Goal: Task Accomplishment & Management: Use online tool/utility

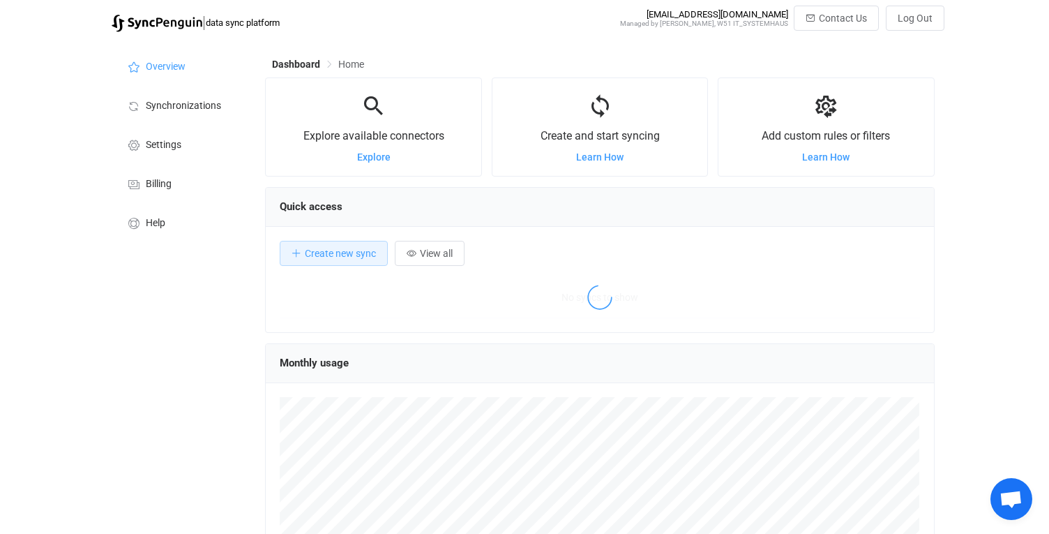
scroll to position [271, 669]
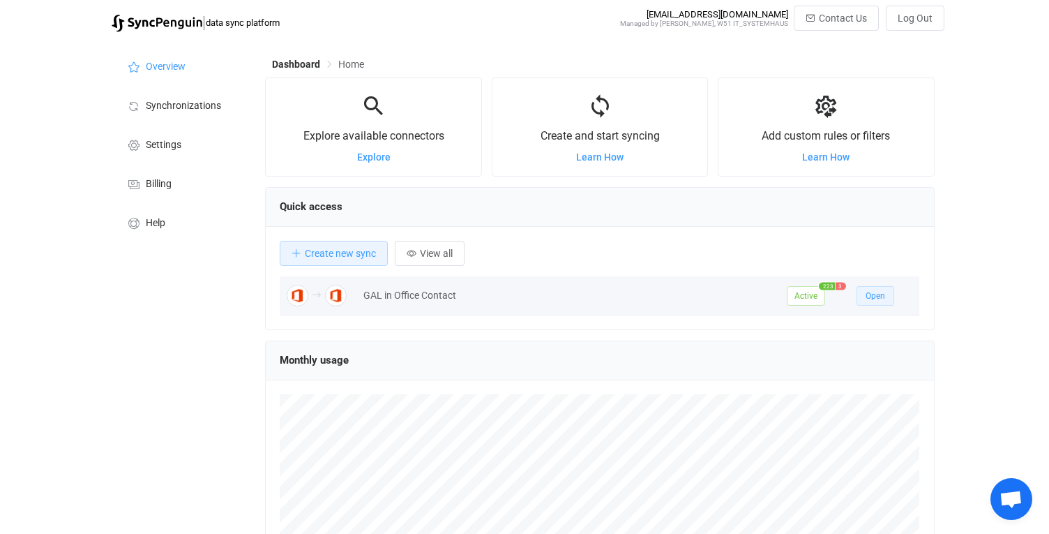
click at [876, 299] on span "Open" at bounding box center [876, 296] width 20 height 10
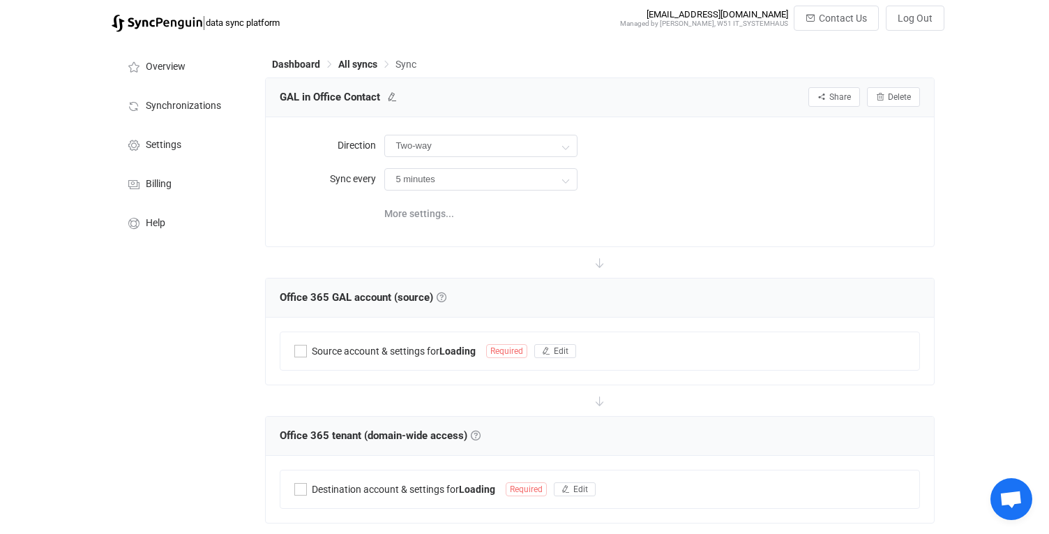
type input "Office 365 GAL → Office 365 (one to many)"
type input "12 hours"
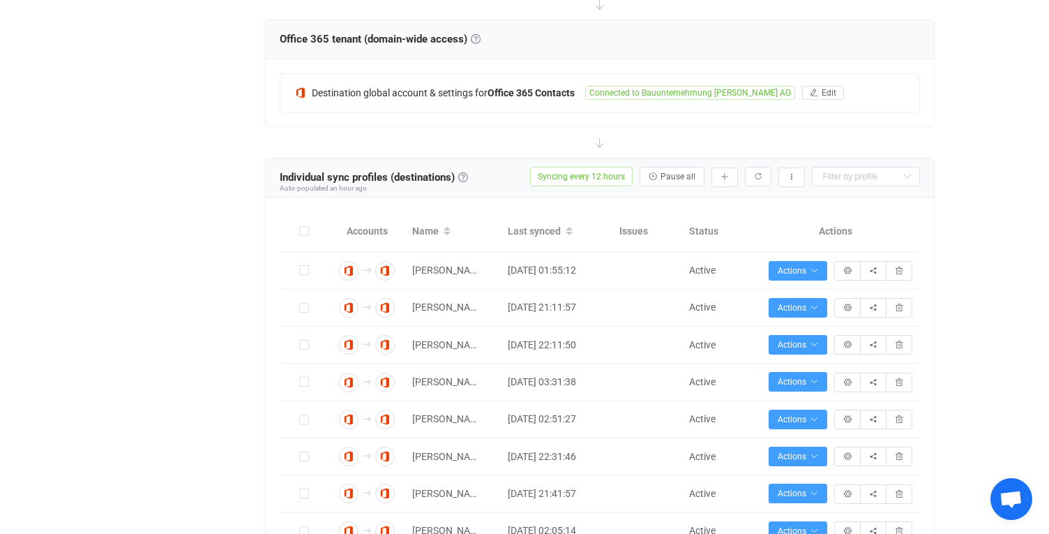
scroll to position [394, 0]
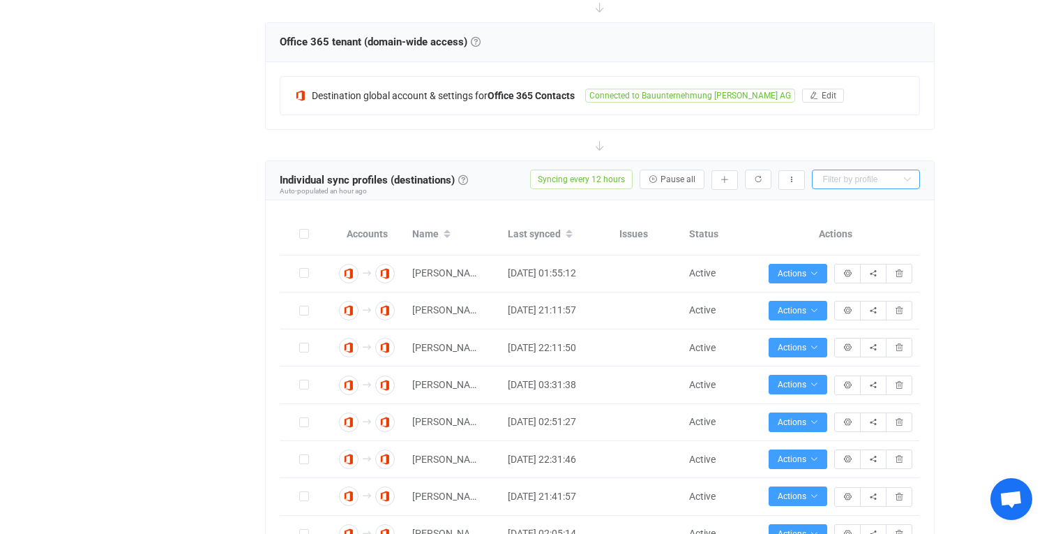
click at [872, 172] on input "text" at bounding box center [866, 180] width 108 height 20
type input "azubi"
click at [753, 179] on button "button" at bounding box center [758, 180] width 27 height 20
click at [878, 173] on input "text" at bounding box center [866, 180] width 108 height 20
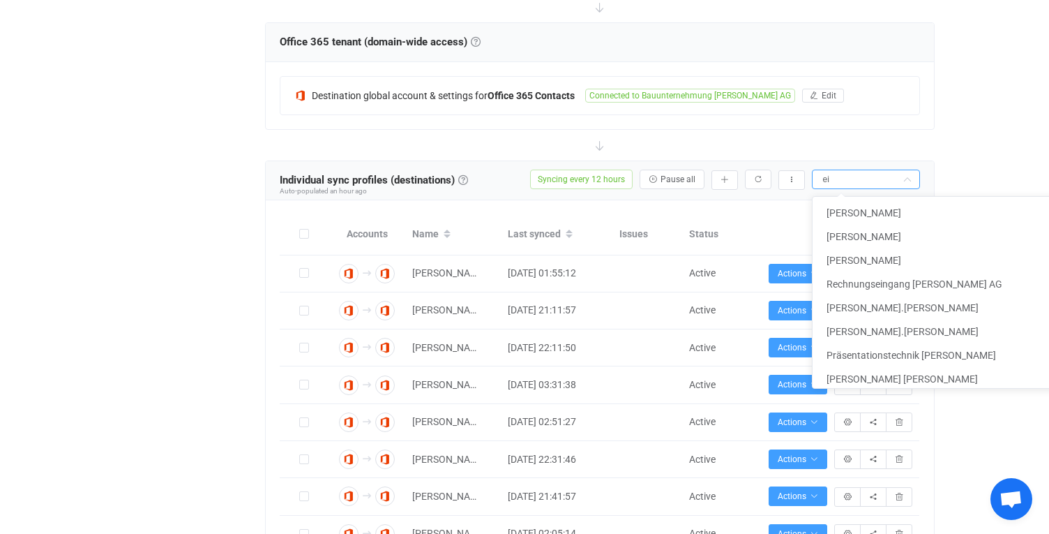
type input "e"
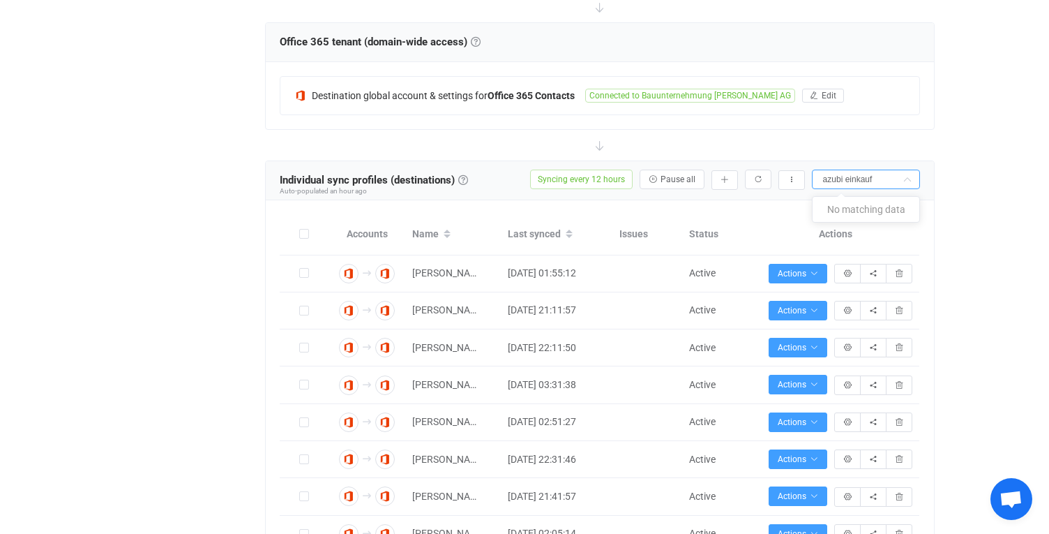
type input "azubi einkauf"
click at [724, 181] on icon "button" at bounding box center [725, 180] width 8 height 8
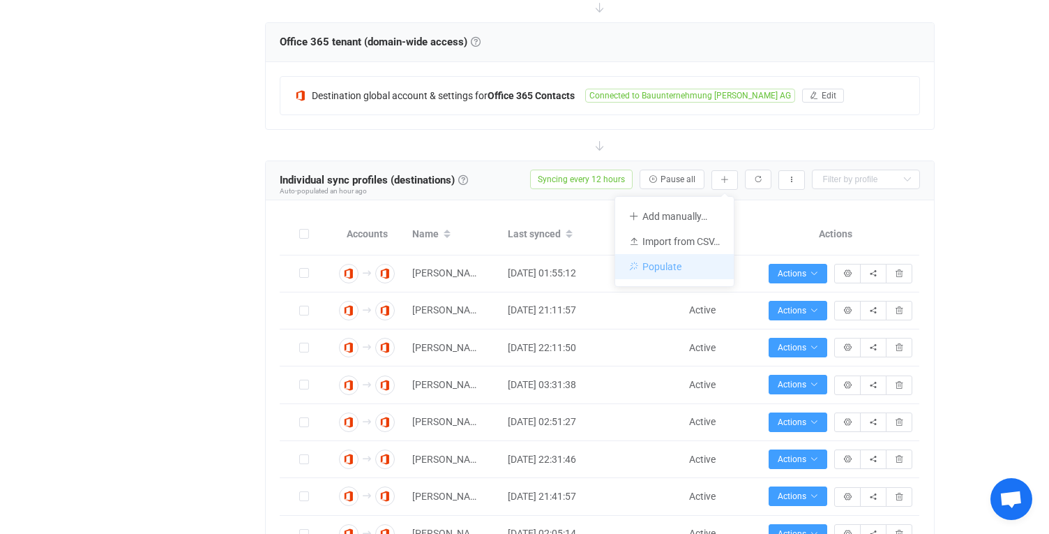
click at [687, 261] on li "Populate" at bounding box center [674, 266] width 119 height 25
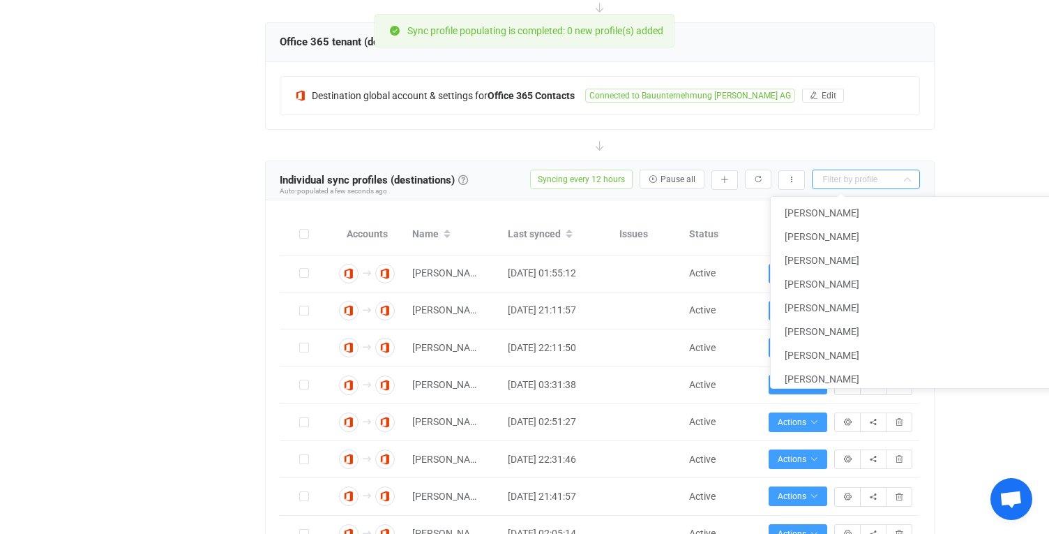
click at [835, 179] on input "text" at bounding box center [866, 180] width 108 height 20
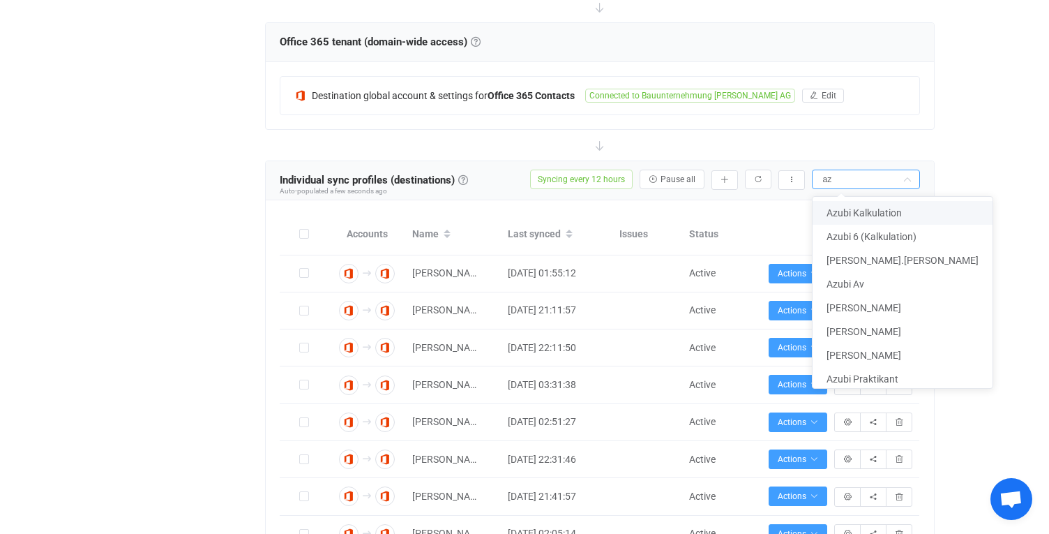
type input "a"
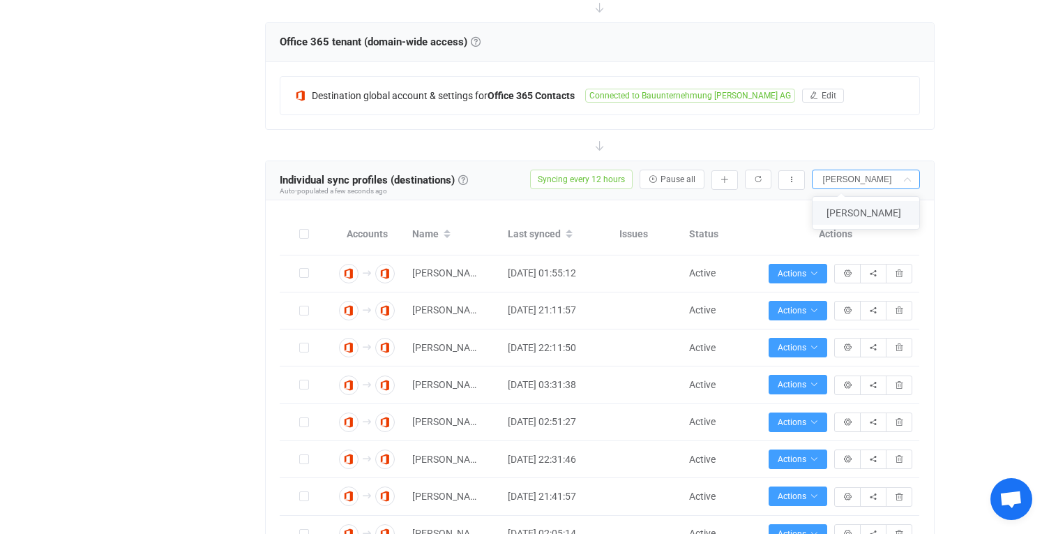
type input "[PERSON_NAME]"
click at [873, 203] on li "[PERSON_NAME]" at bounding box center [866, 213] width 107 height 24
type input "[PERSON_NAME]"
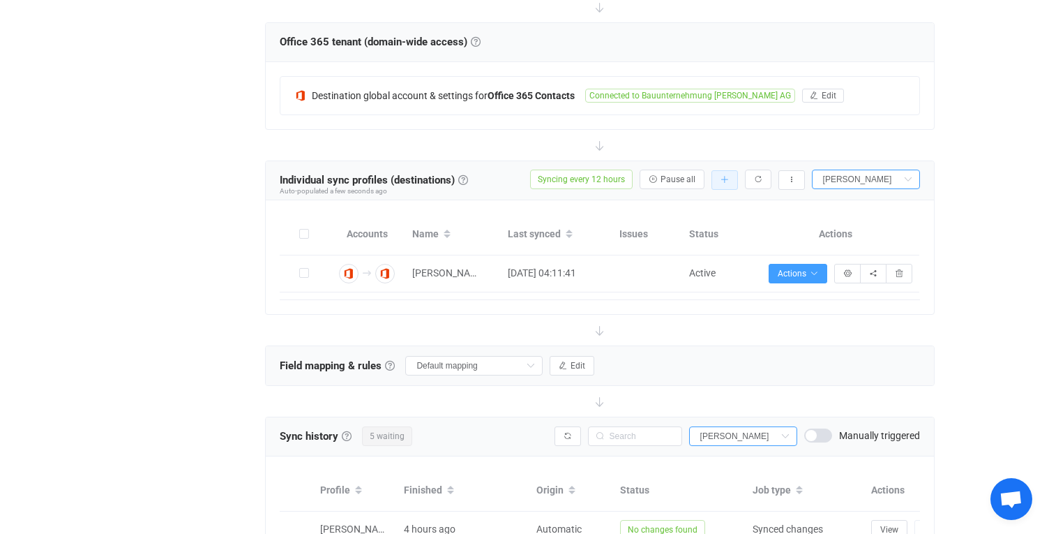
click at [729, 177] on button "button" at bounding box center [725, 180] width 27 height 20
click at [688, 269] on li "Populate" at bounding box center [674, 266] width 119 height 25
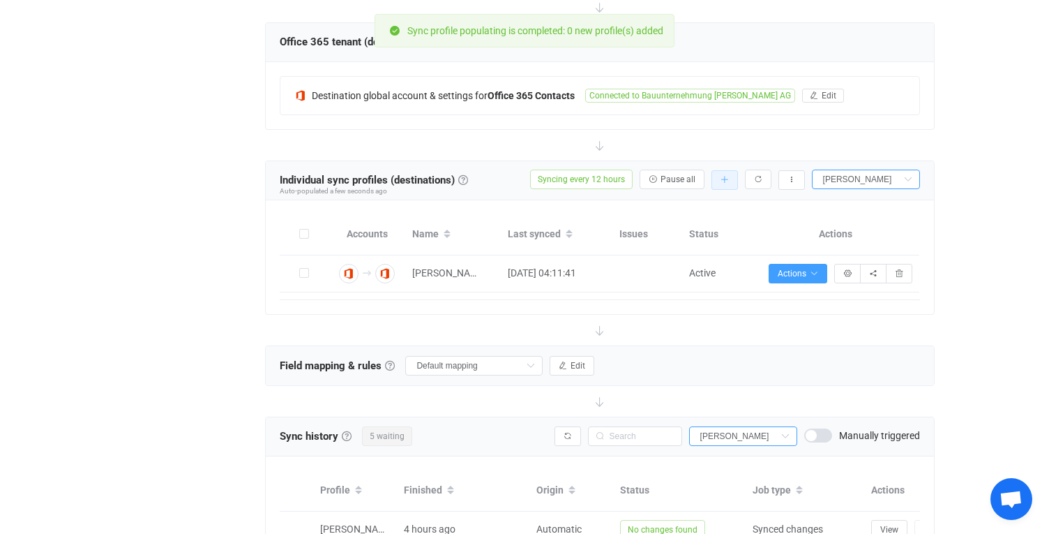
click at [722, 178] on icon "button" at bounding box center [725, 180] width 8 height 8
click at [685, 214] on li "Add manually…" at bounding box center [674, 216] width 119 height 25
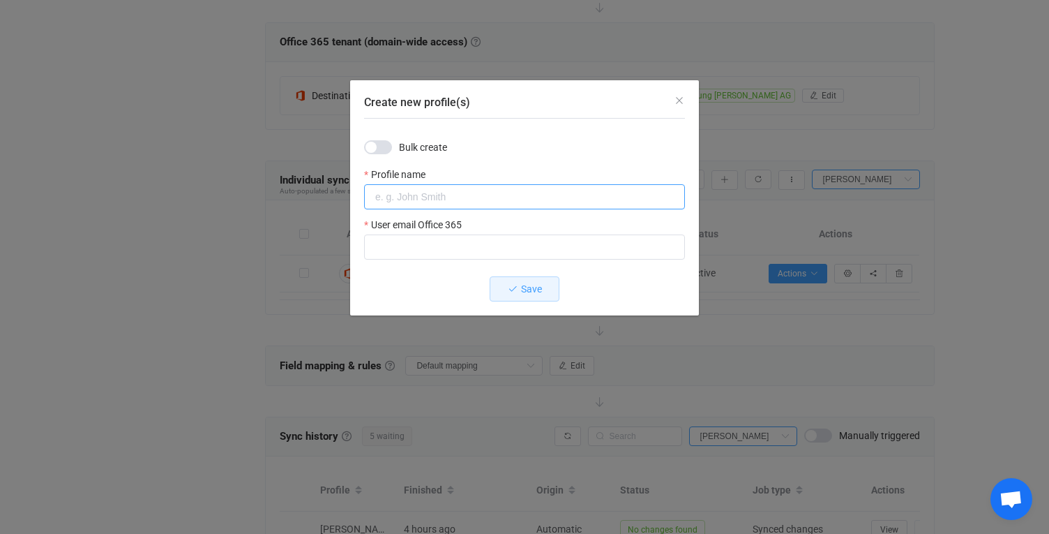
click at [500, 193] on input "Create new profile(s)" at bounding box center [524, 196] width 321 height 25
paste input "Azubi Einkauf"
type input "Azubi Einkauf"
click at [422, 146] on span "Bulk create" at bounding box center [423, 147] width 48 height 10
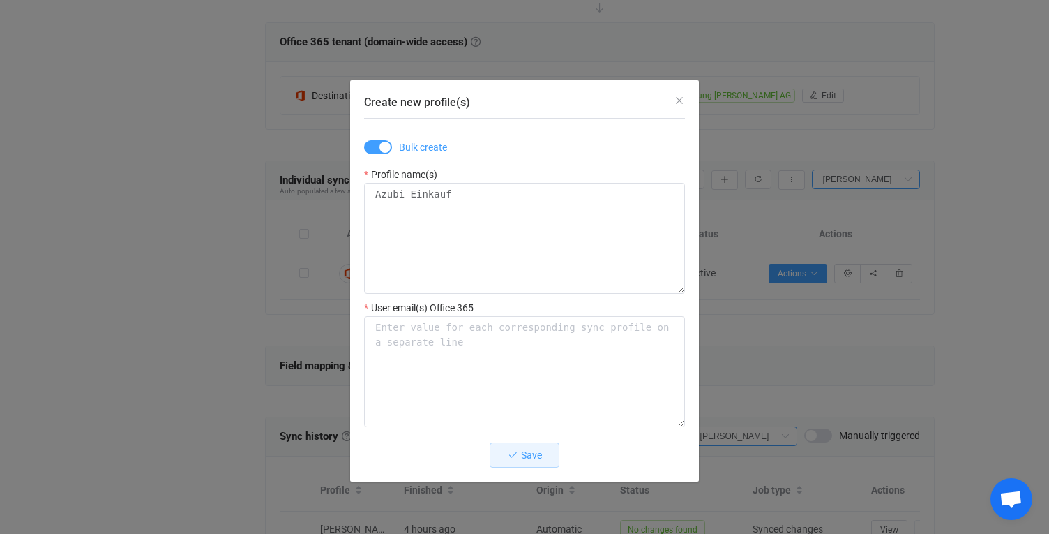
click at [374, 147] on span "Create new profile(s)" at bounding box center [378, 147] width 28 height 14
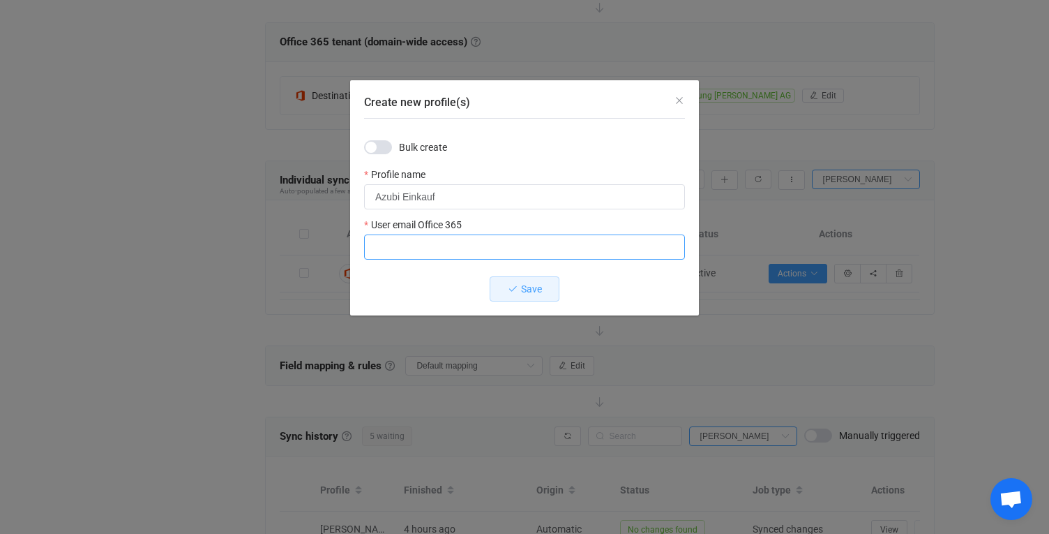
click at [431, 245] on input "Create new profile(s)" at bounding box center [524, 246] width 321 height 25
paste input "zubi.einkauf2@albertweil.d"
type input "[EMAIL_ADDRESS][DOMAIN_NAME]"
click at [516, 284] on icon "Create new profile(s)" at bounding box center [513, 289] width 10 height 10
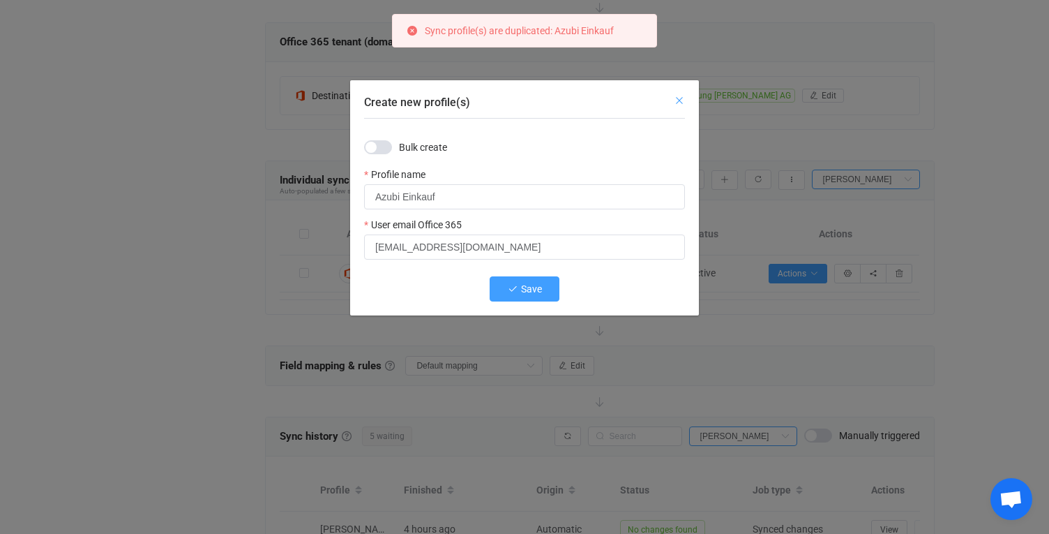
click at [677, 101] on icon "Close" at bounding box center [679, 100] width 11 height 11
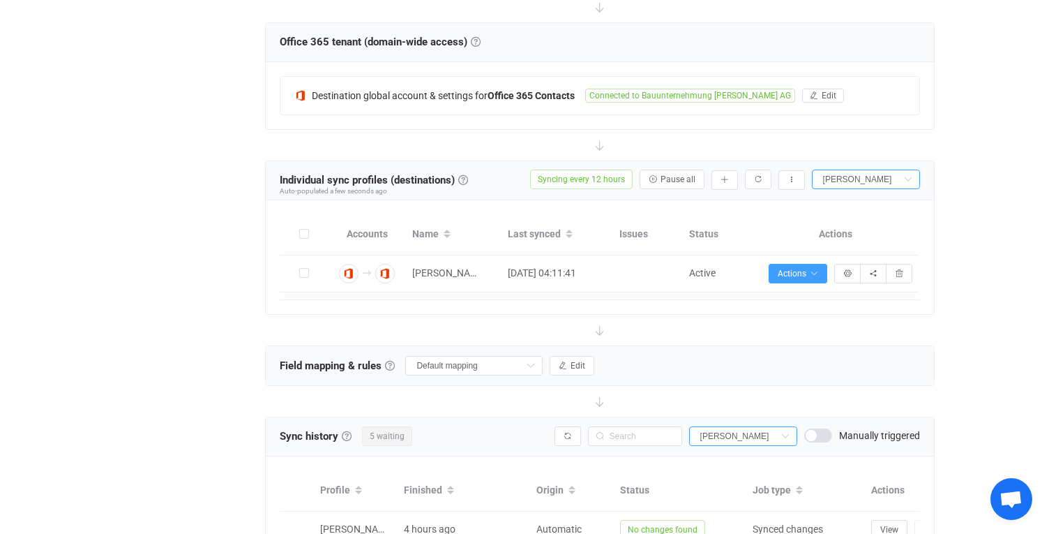
click at [634, 420] on div "Sync history History Sync history All sync executions are recorded in the sync …" at bounding box center [600, 436] width 668 height 39
click at [759, 177] on icon "button" at bounding box center [758, 179] width 8 height 8
click at [786, 180] on button "button" at bounding box center [792, 180] width 27 height 20
click at [904, 176] on icon at bounding box center [907, 180] width 17 height 20
click at [0, 0] on icon at bounding box center [0, 0] width 0 height 0
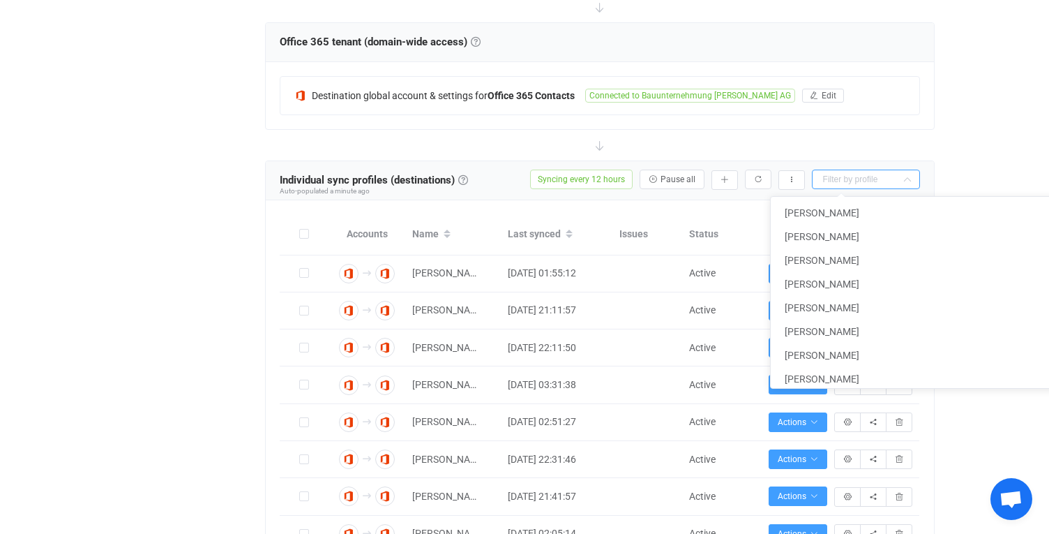
type input "a"
click at [854, 174] on input "a" at bounding box center [866, 180] width 108 height 20
type input "A"
click at [952, 184] on div "| data sync platform [EMAIL_ADDRESS][DOMAIN_NAME] Managed by [PERSON_NAME], W51…" at bounding box center [524, 426] width 1049 height 1629
